Goal: Use online tool/utility

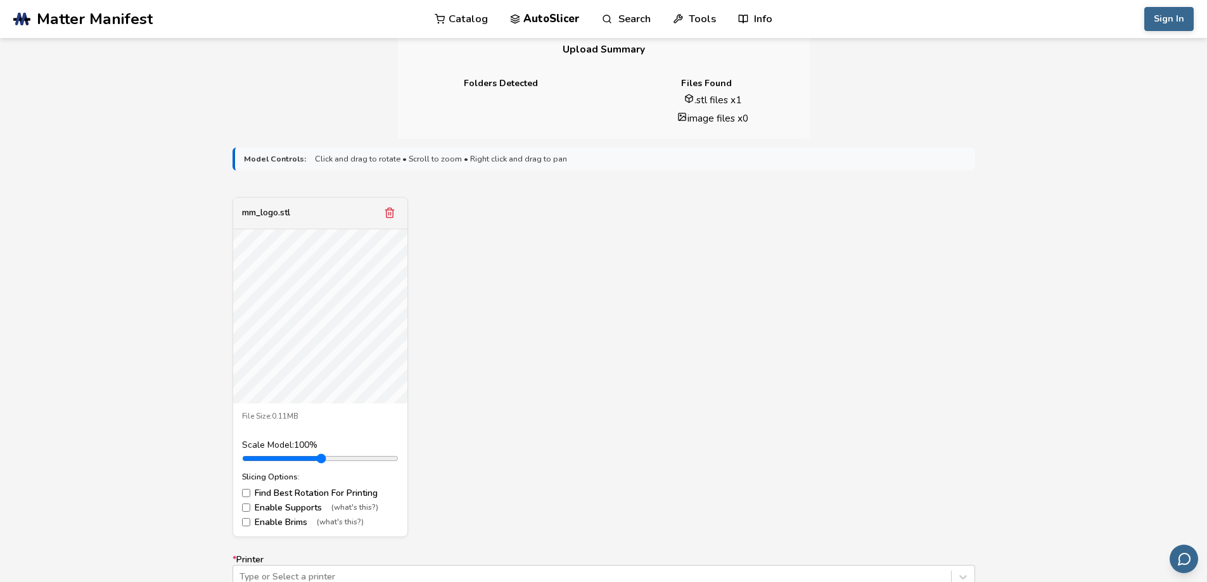
scroll to position [317, 0]
type input "***"
click at [278, 462] on input "range" at bounding box center [320, 458] width 157 height 10
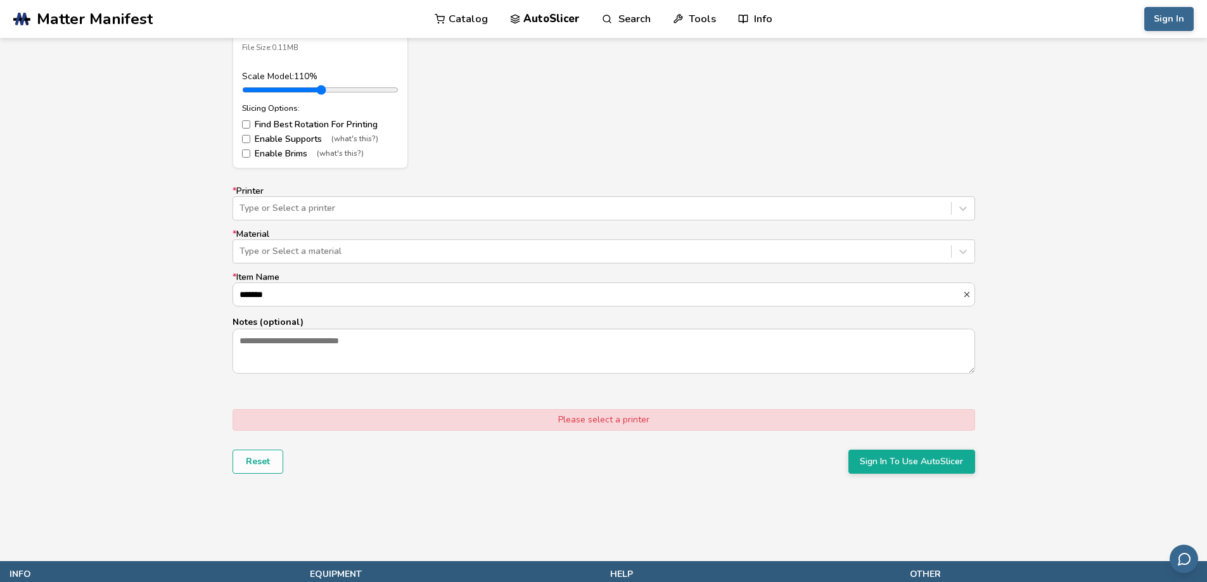
scroll to position [697, 0]
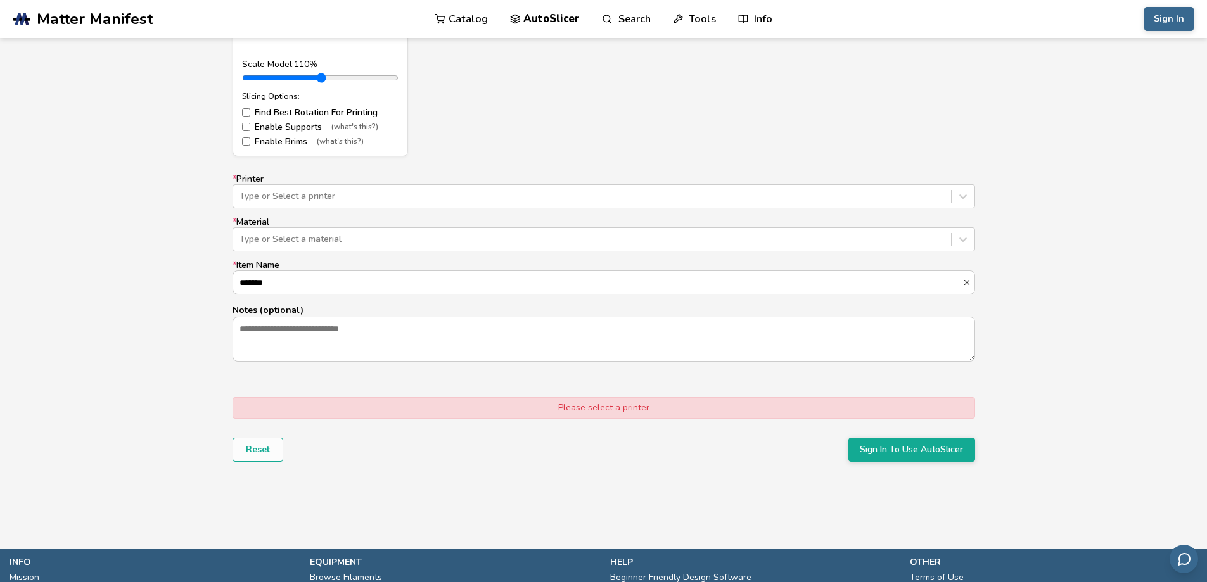
click at [407, 181] on label "* Printer Type or Select a printer" at bounding box center [604, 191] width 743 height 34
click at [404, 193] on div at bounding box center [592, 196] width 705 height 13
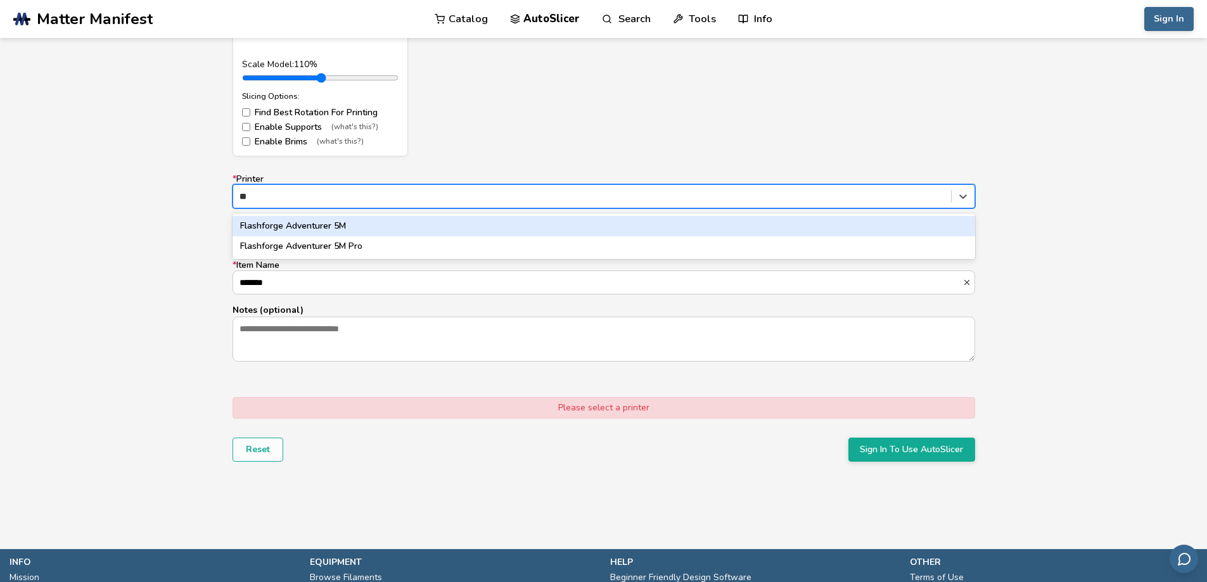
type input "*"
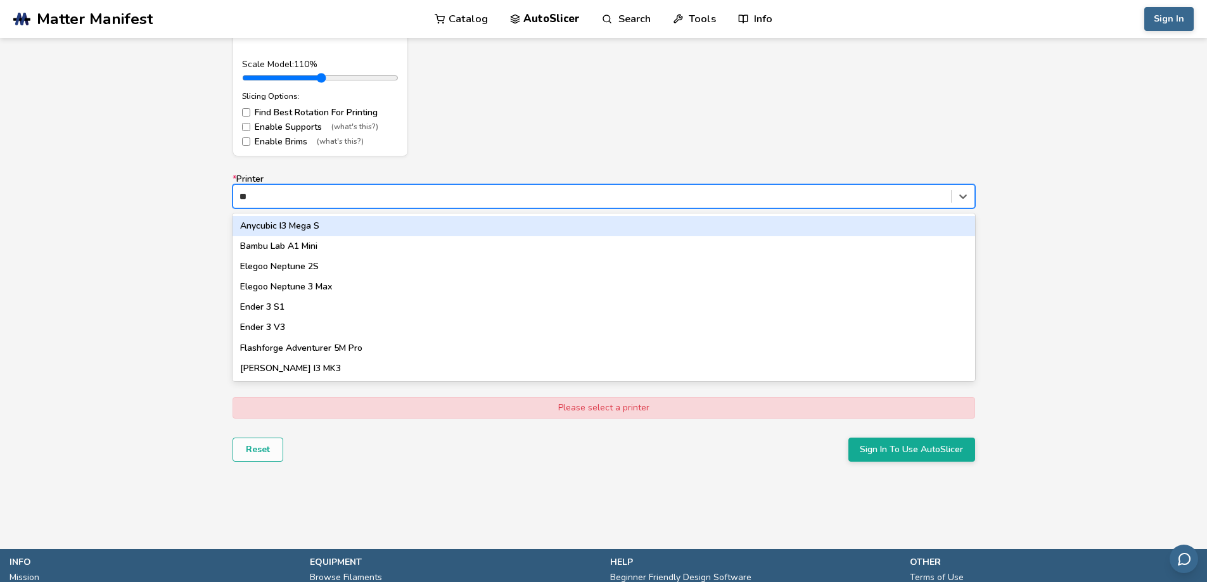
type input "*"
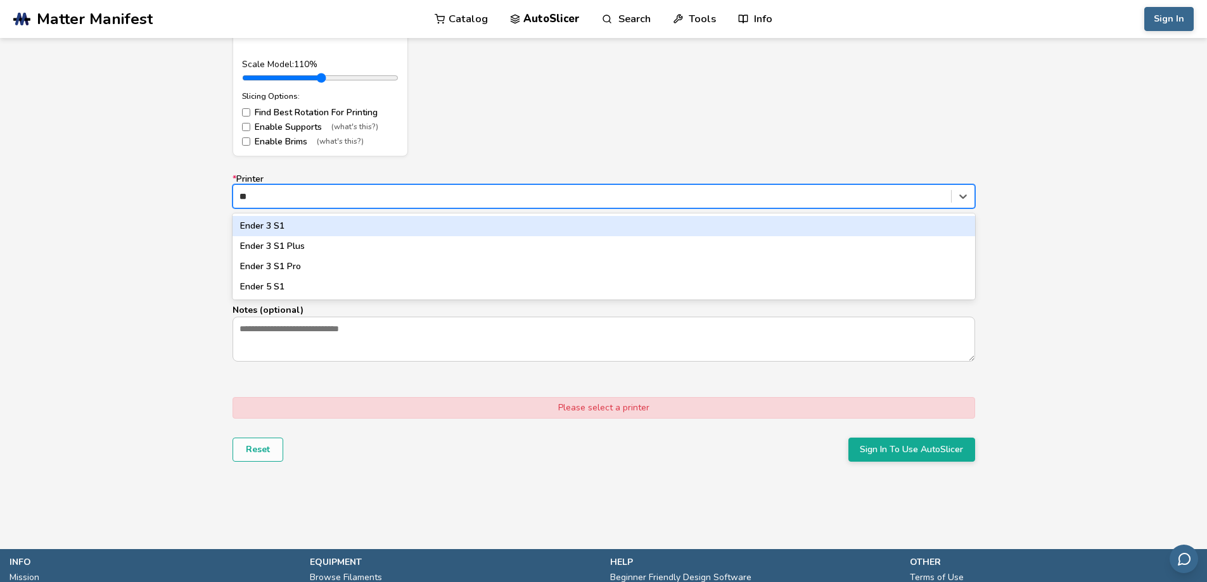
type input "*"
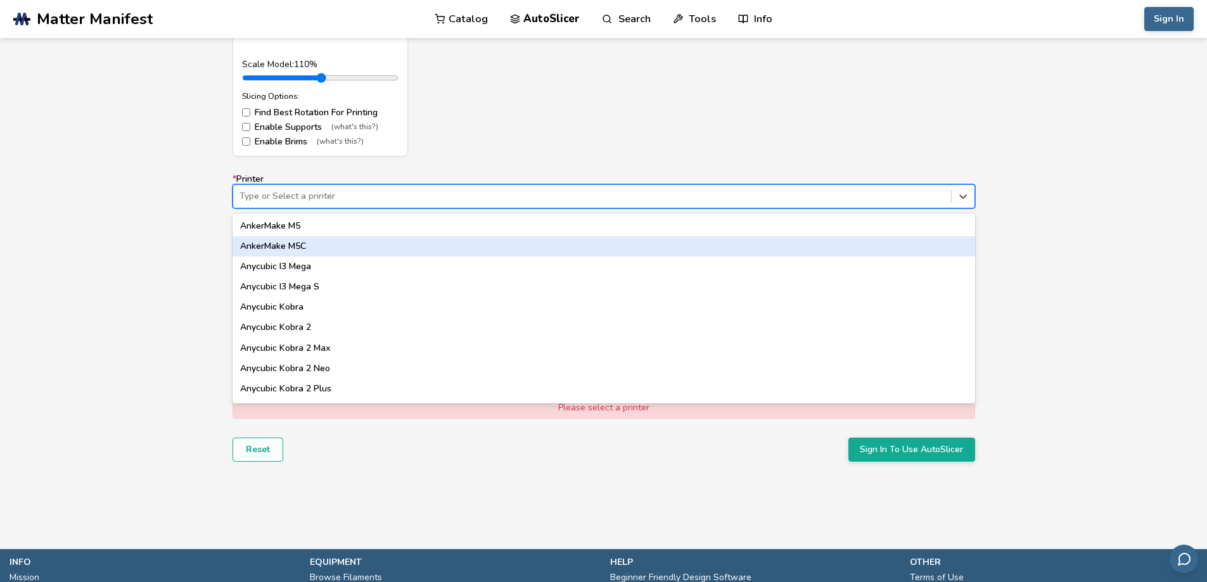
click at [160, 253] on div "Model Controls: Click and drag to rotate • Scroll to zoom • Right click and dra…" at bounding box center [603, 135] width 1207 height 754
